Goal: Task Accomplishment & Management: Use online tool/utility

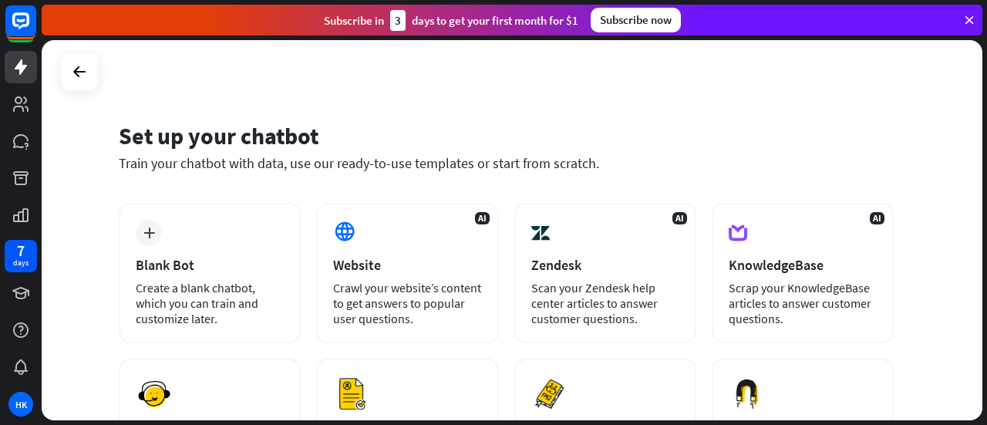
click at [93, 82] on div at bounding box center [79, 71] width 39 height 39
click at [80, 75] on icon at bounding box center [79, 71] width 18 height 18
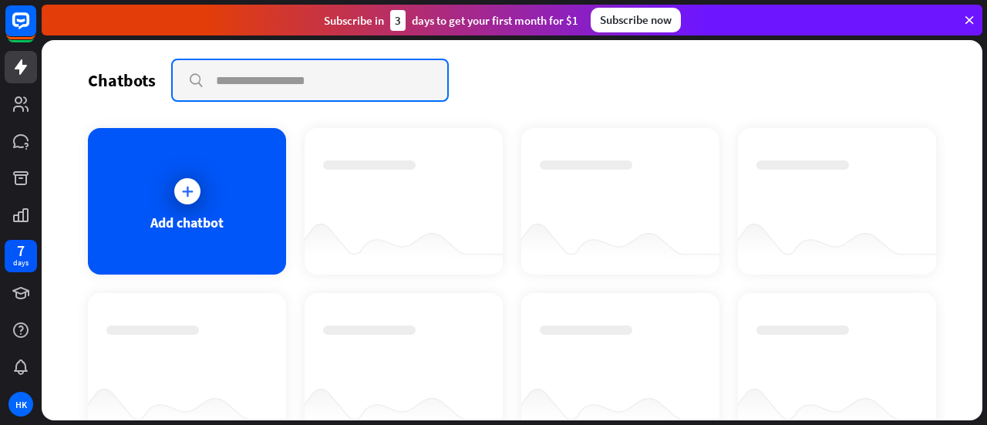
click at [303, 81] on input "text" at bounding box center [310, 80] width 274 height 40
type input "**********"
click at [191, 87] on input "**********" at bounding box center [310, 80] width 274 height 40
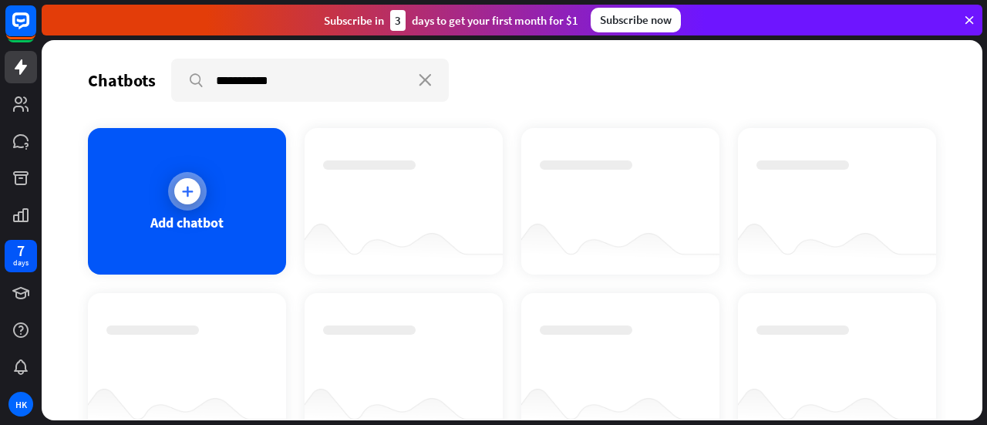
click at [201, 231] on div "Add chatbot" at bounding box center [187, 201] width 198 height 146
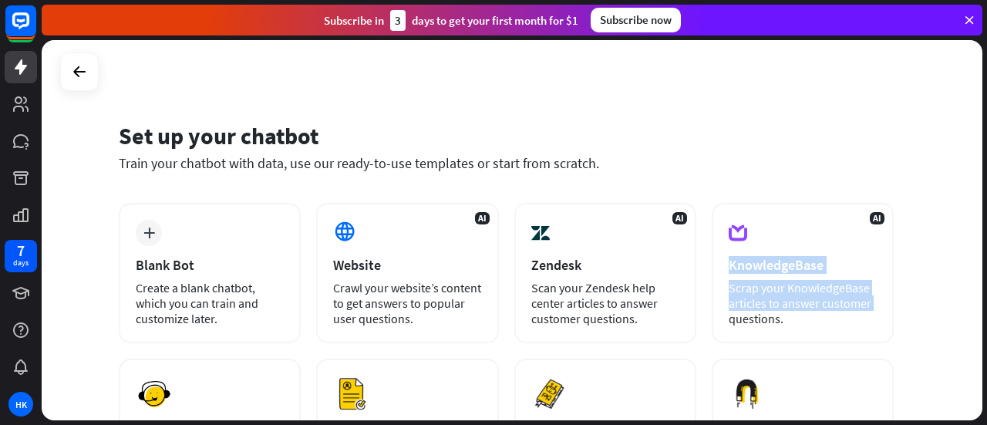
drag, startPoint x: 982, startPoint y: 237, endPoint x: 986, endPoint y: 300, distance: 63.3
click at [986, 300] on div "Set up your chatbot Train your chatbot with data, use our ready-to-use template…" at bounding box center [514, 232] width 945 height 385
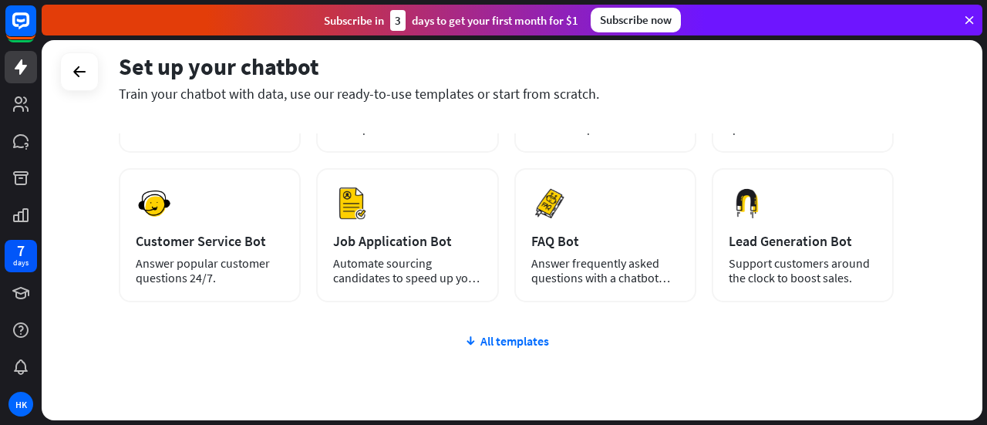
scroll to position [188, 0]
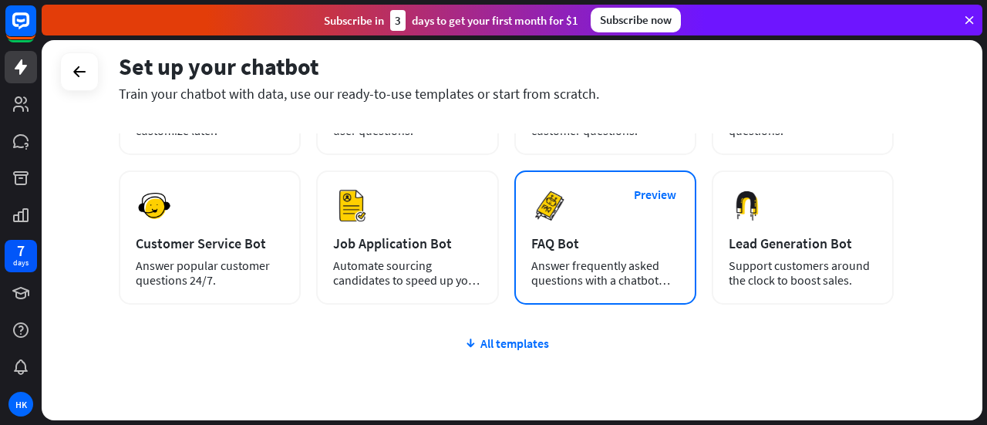
click at [643, 271] on div "Answer frequently asked questions with a chatbot and save your time." at bounding box center [605, 272] width 148 height 29
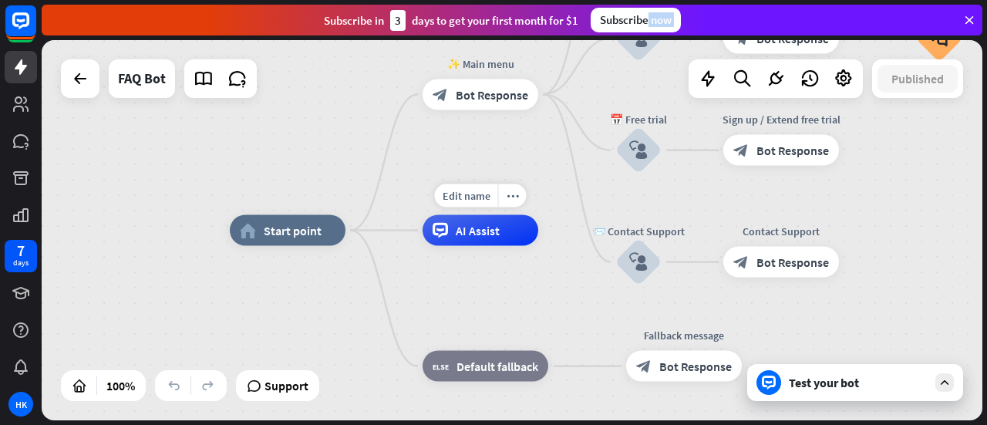
drag, startPoint x: 649, startPoint y: 29, endPoint x: 191, endPoint y: 135, distance: 469.9
click at [191, 135] on div "close Product Help First steps Get started with ChatBot Help Center Follow step…" at bounding box center [514, 212] width 945 height 425
click at [198, 133] on div "home_2 Start point ✨ Main menu block_bot_response Bot Response 💲 Subscription b…" at bounding box center [512, 230] width 940 height 380
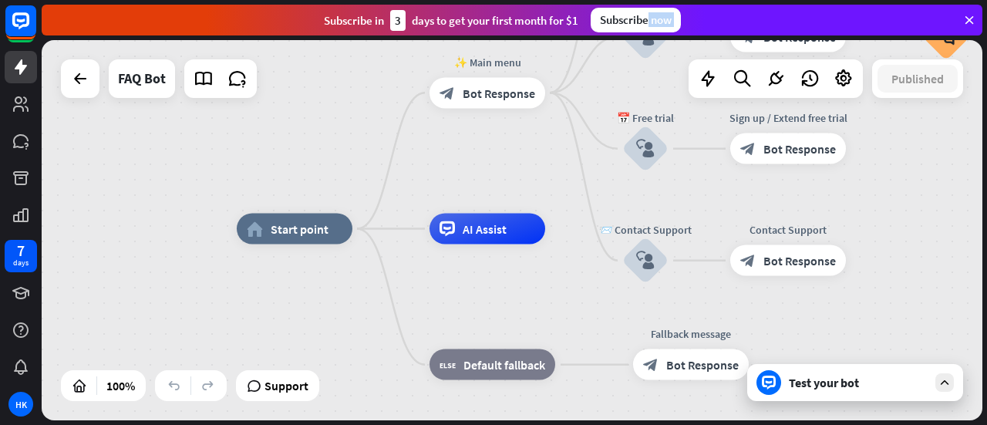
click at [452, 178] on div "home_2 Start point ✨ Main menu block_bot_response Bot Response 💲 Subscription b…" at bounding box center [512, 230] width 940 height 380
click at [971, 21] on icon at bounding box center [969, 20] width 14 height 14
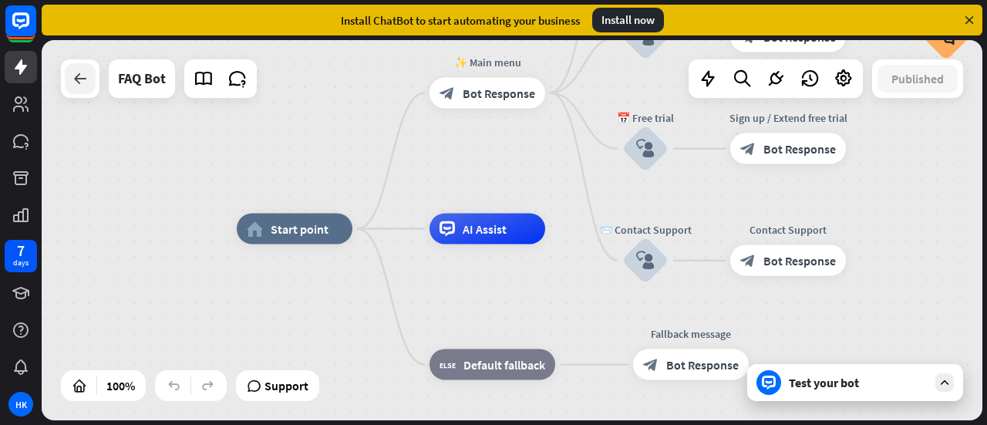
click at [73, 84] on icon at bounding box center [80, 78] width 18 height 18
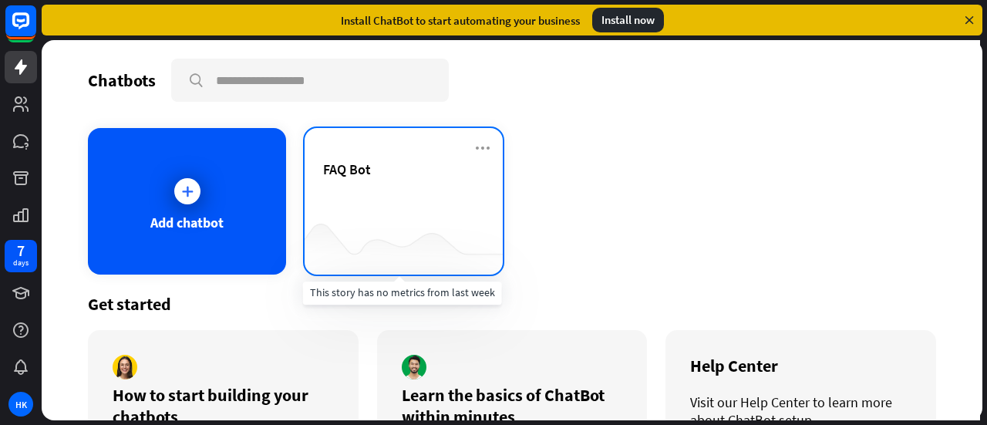
click at [399, 224] on div at bounding box center [403, 243] width 198 height 59
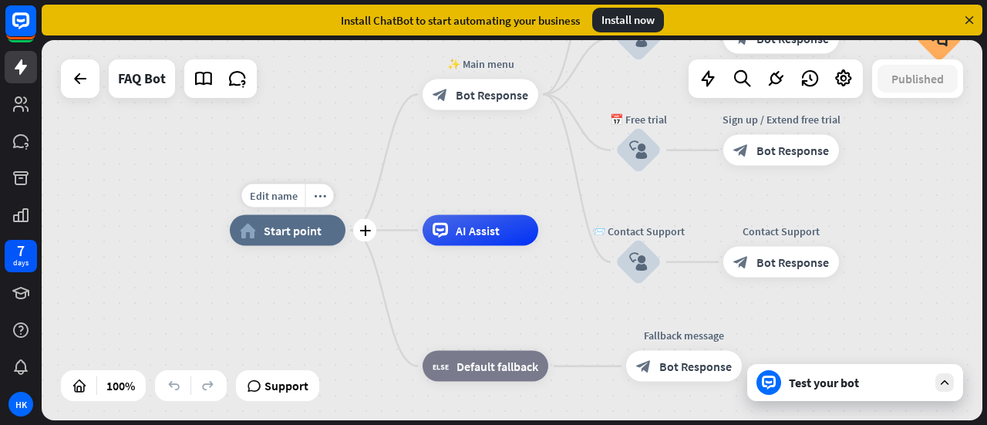
click at [270, 241] on div "home_2 Start point" at bounding box center [288, 230] width 116 height 31
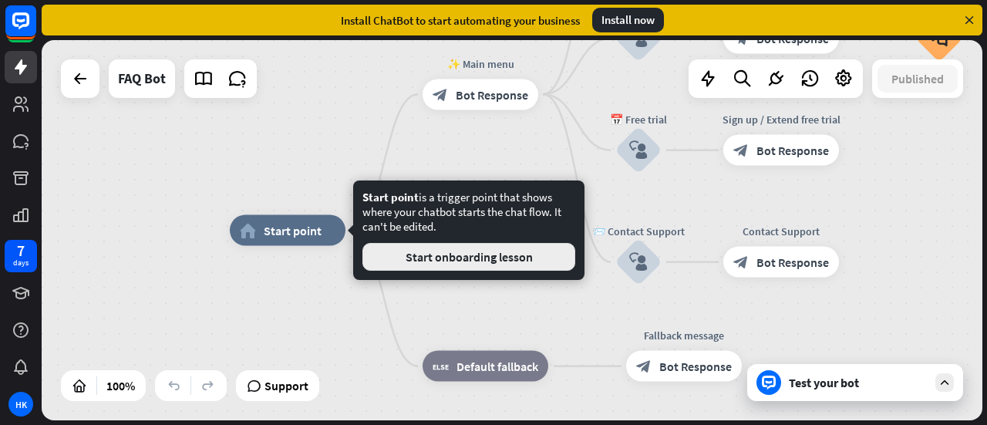
click at [481, 262] on button "Start onboarding lesson" at bounding box center [468, 257] width 213 height 28
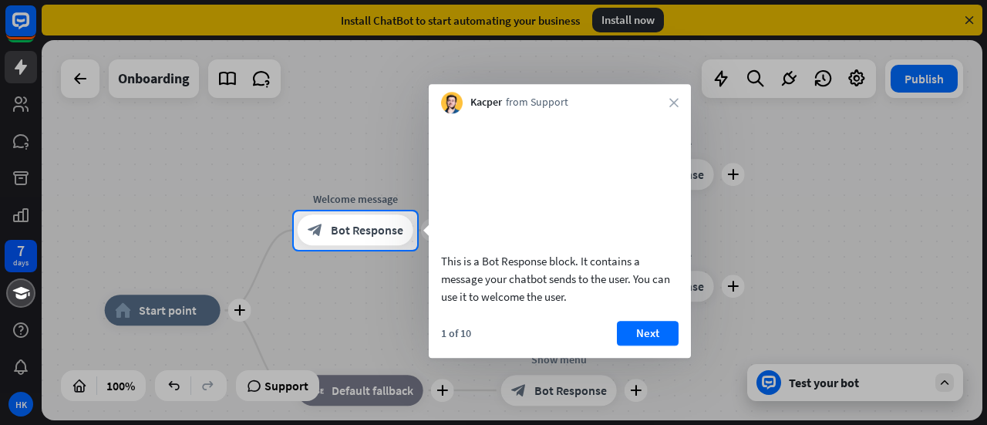
click at [669, 110] on div "Kacper from Support close" at bounding box center [560, 98] width 262 height 29
click at [689, 95] on div "Kacper from Support close" at bounding box center [560, 98] width 262 height 29
click at [686, 95] on div "Kacper from Support close" at bounding box center [560, 98] width 262 height 29
click at [638, 345] on button "Next" at bounding box center [648, 333] width 62 height 25
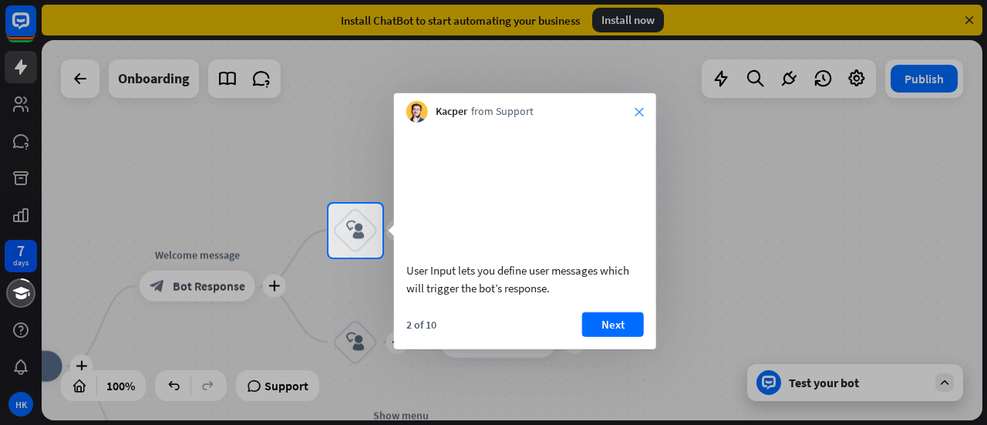
click at [642, 109] on icon "close" at bounding box center [638, 111] width 9 height 9
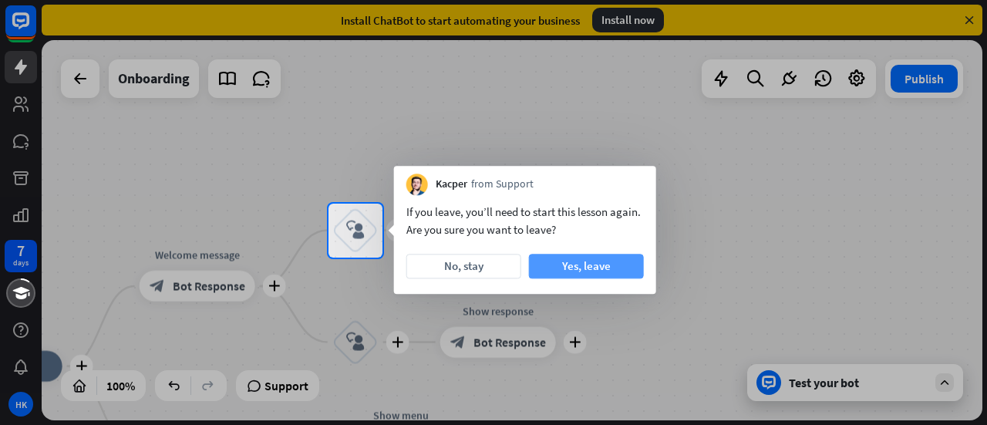
click at [565, 263] on button "Yes, leave" at bounding box center [586, 266] width 115 height 25
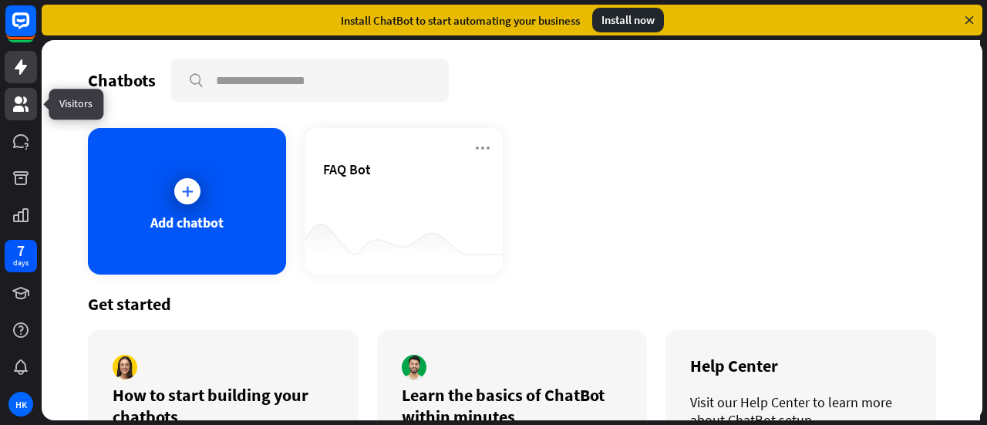
click at [23, 116] on link at bounding box center [21, 104] width 32 height 32
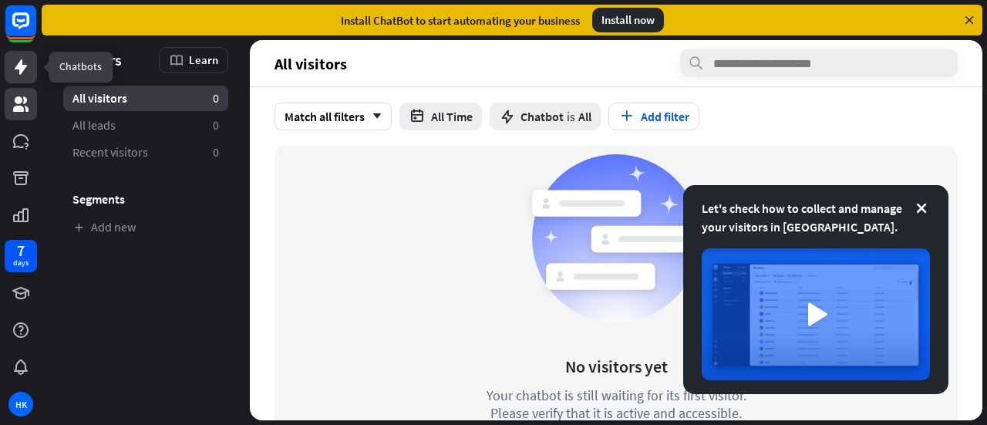
click at [15, 82] on link at bounding box center [21, 67] width 32 height 32
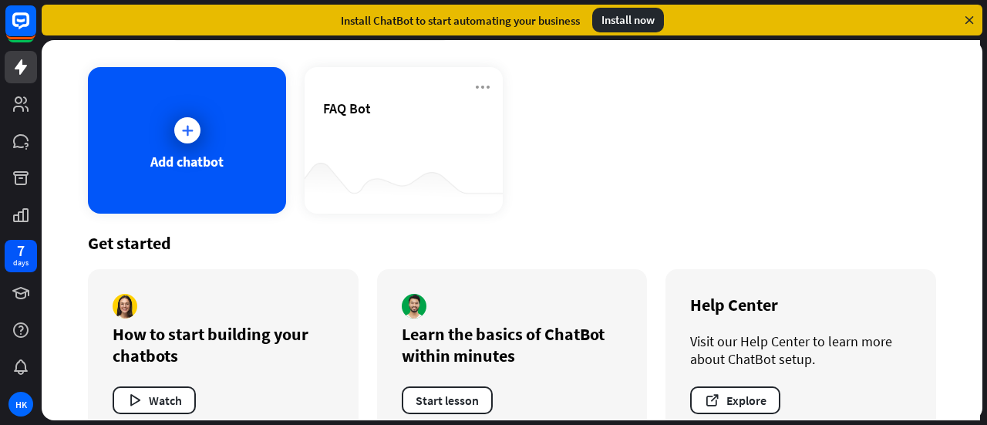
scroll to position [97, 0]
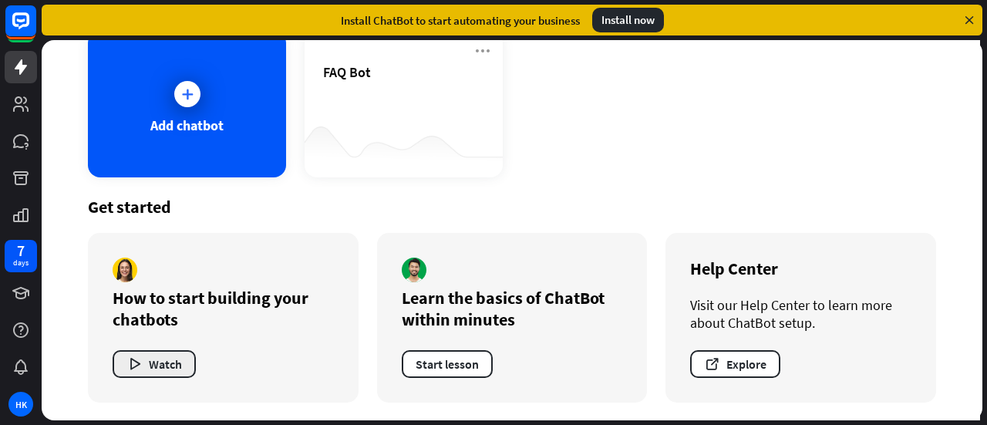
click at [172, 374] on button "Watch" at bounding box center [154, 364] width 83 height 28
drag, startPoint x: 980, startPoint y: 183, endPoint x: 968, endPoint y: 114, distance: 69.7
